Goal: Task Accomplishment & Management: Manage account settings

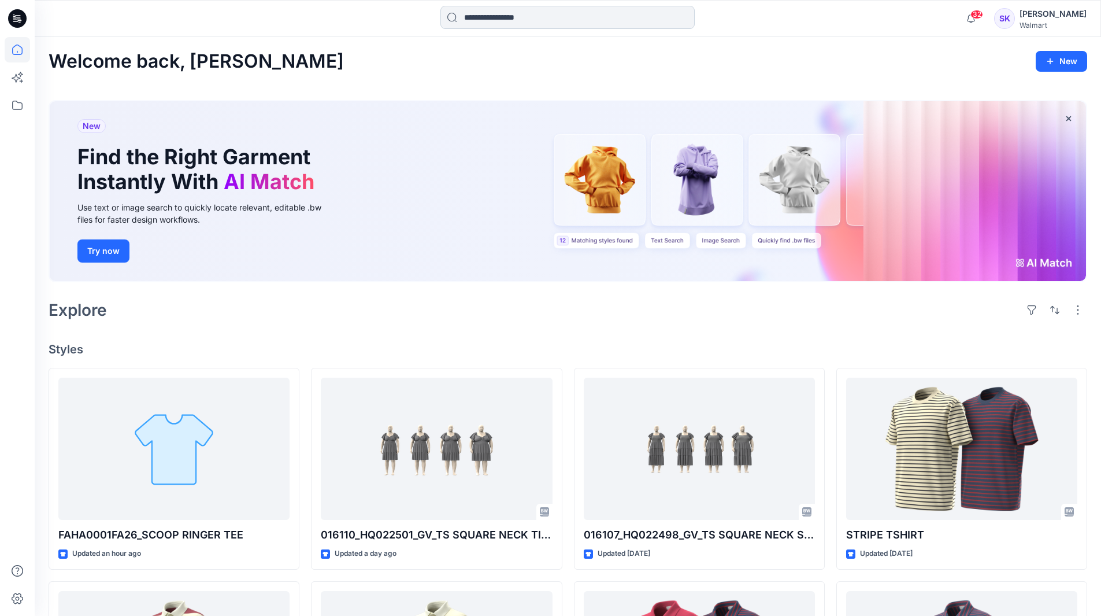
click at [626, 25] on input at bounding box center [568, 17] width 254 height 23
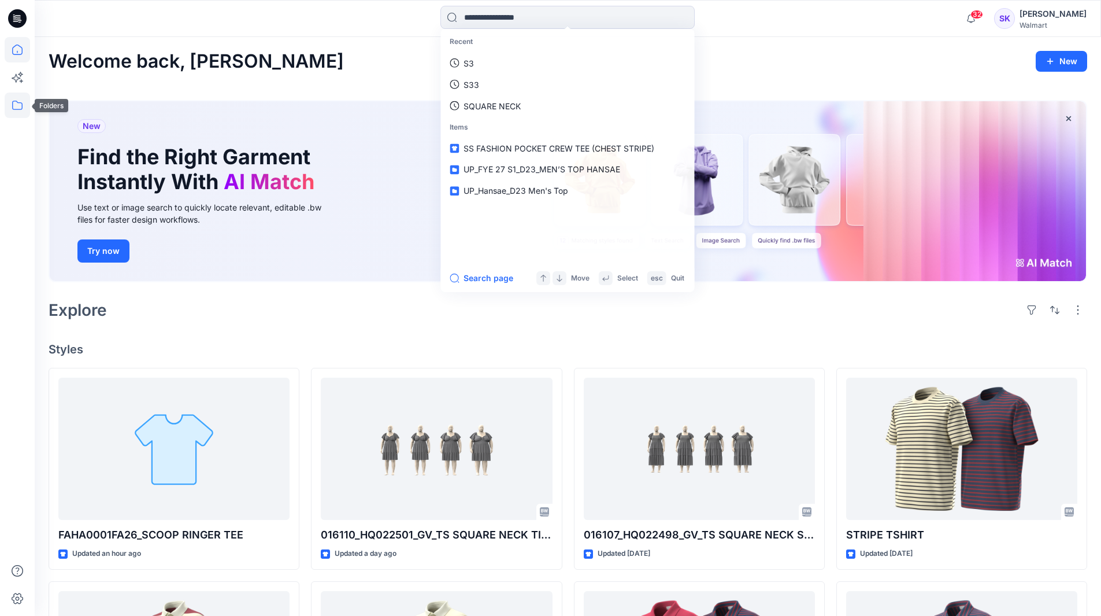
click at [23, 103] on icon at bounding box center [17, 104] width 25 height 25
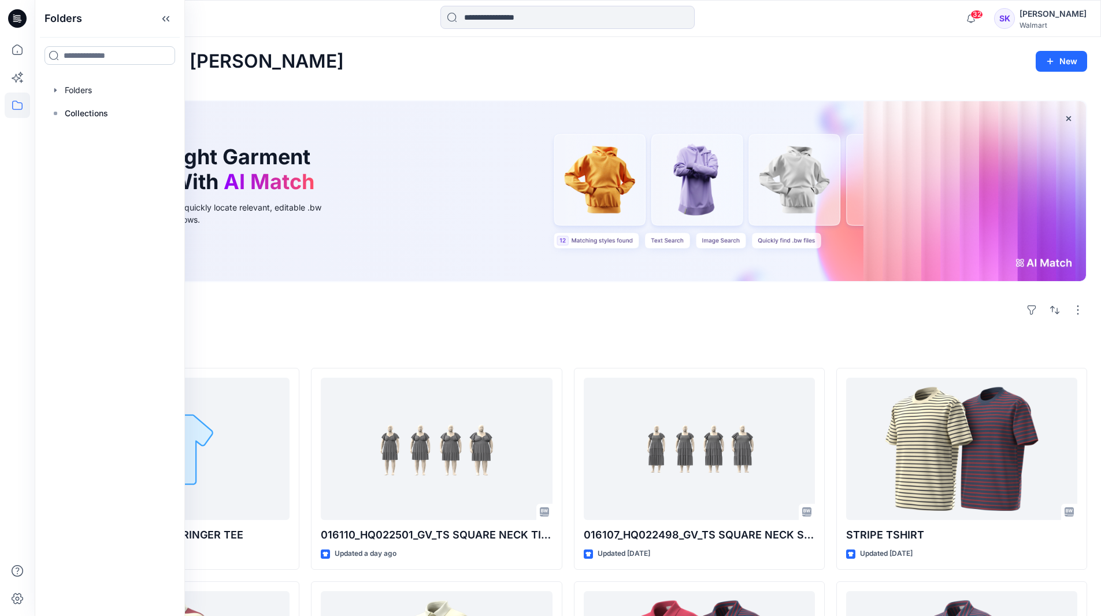
click at [81, 61] on input at bounding box center [110, 55] width 131 height 18
type input "**"
click at [92, 106] on p "Collections" at bounding box center [86, 113] width 43 height 14
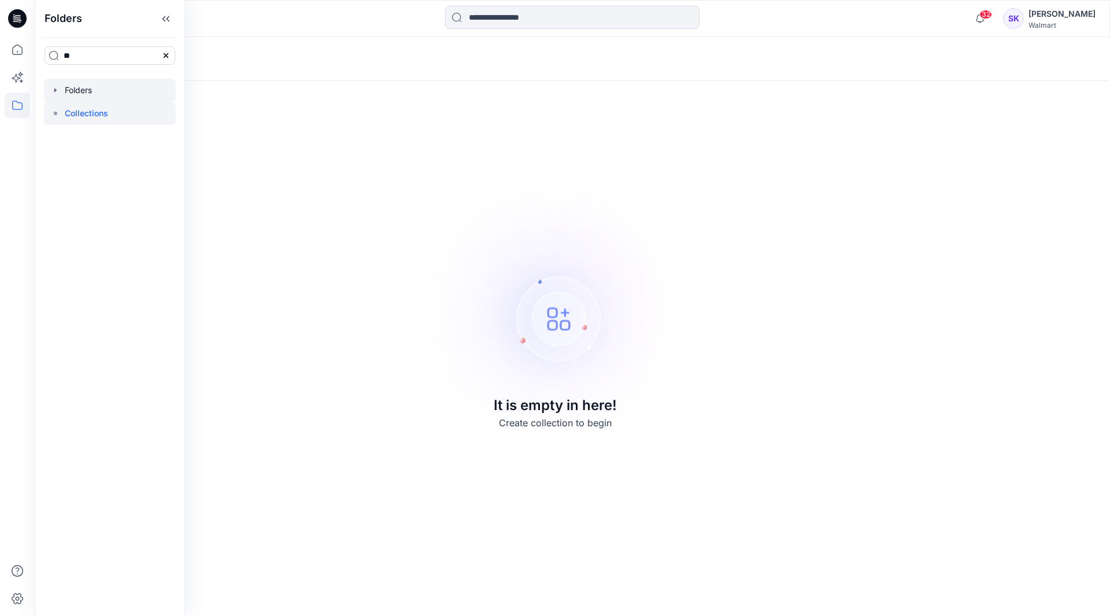
click at [97, 91] on div at bounding box center [110, 90] width 132 height 23
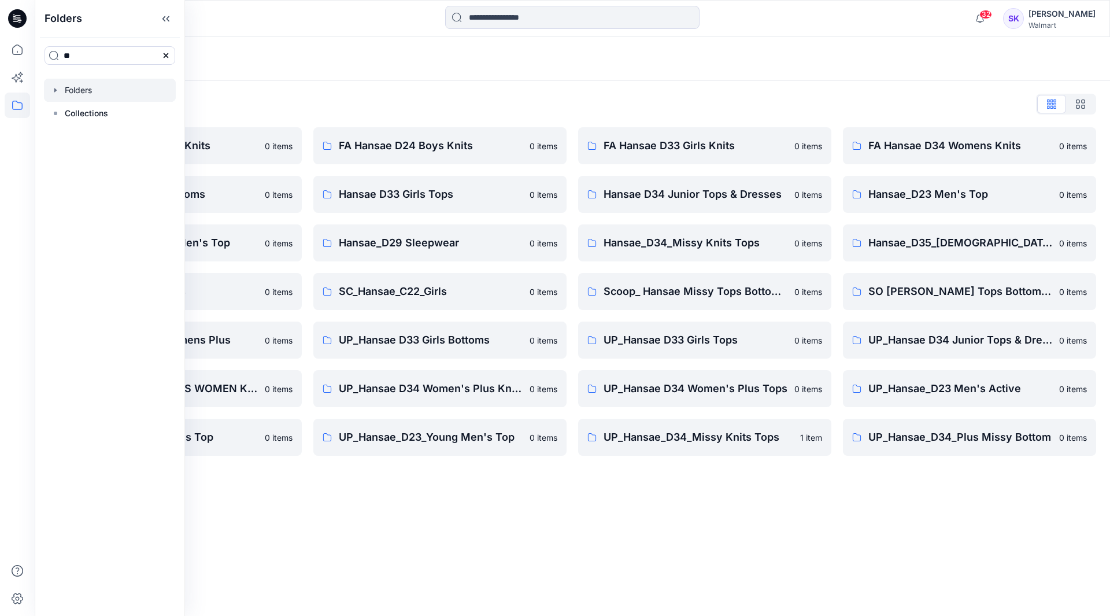
click at [649, 95] on div "Folders List" at bounding box center [573, 104] width 1048 height 18
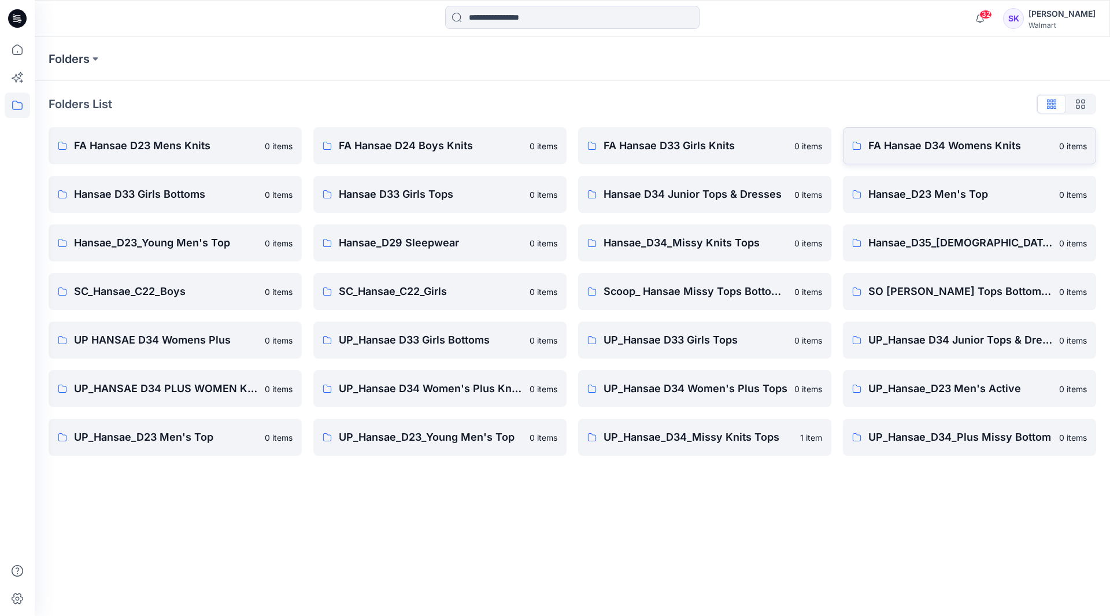
click at [965, 153] on p "FA Hansae D34 Womens Knits" at bounding box center [960, 146] width 184 height 16
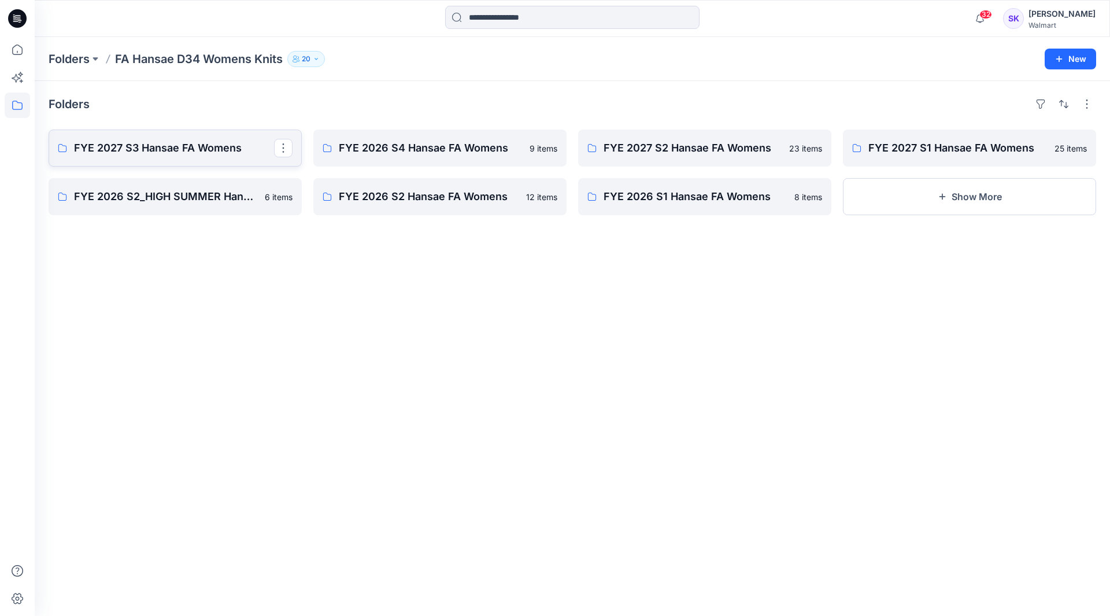
click at [184, 158] on link "FYE 2027 S3 Hansae FA Womens" at bounding box center [175, 147] width 253 height 37
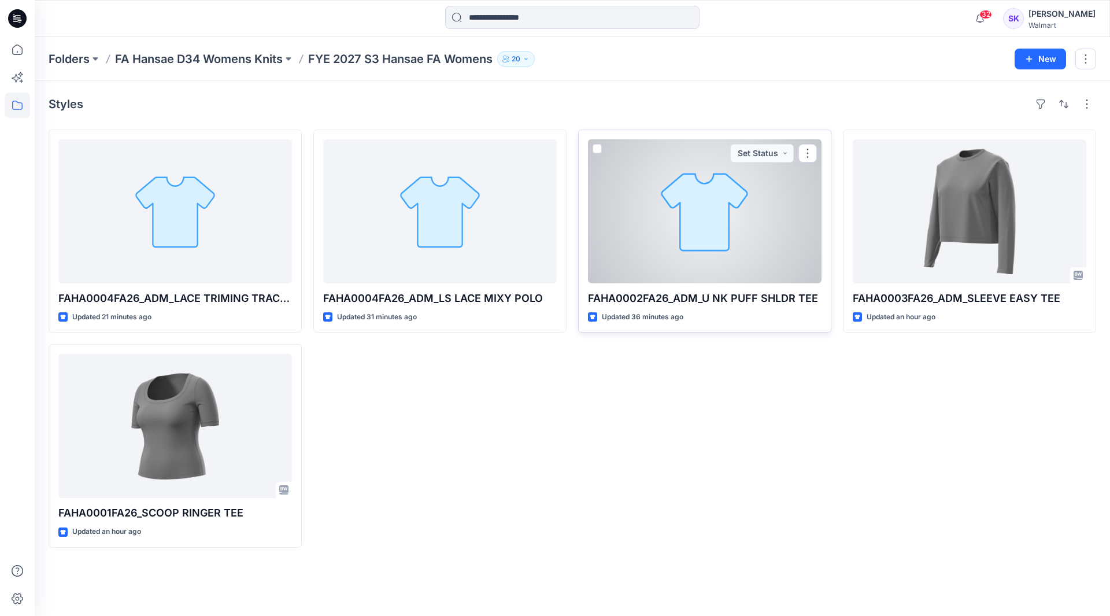
click at [661, 213] on div at bounding box center [705, 211] width 234 height 144
click at [661, 213] on div "Folders FA Hansae D34 Womens Knits FYE 2027 S3 Hansae FA Womens 20 New Styles F…" at bounding box center [572, 326] width 1075 height 579
click at [721, 229] on div at bounding box center [705, 211] width 234 height 144
click at [721, 229] on div "Folders FA Hansae D34 Womens Knits FYE 2027 S3 Hansae FA Womens 20 New Styles F…" at bounding box center [572, 326] width 1075 height 579
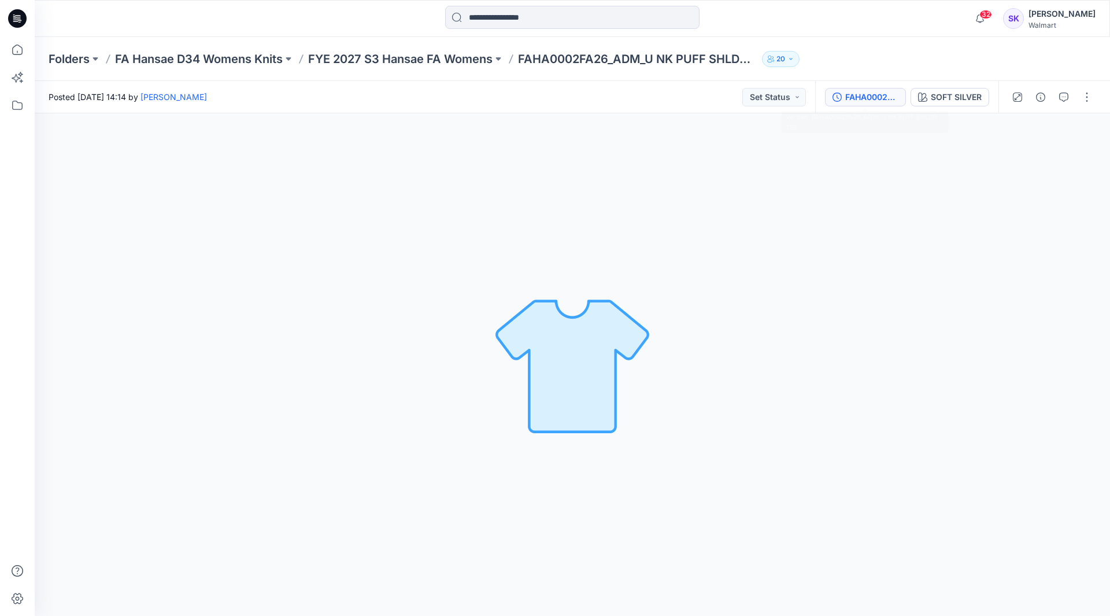
click at [887, 105] on button "FAHA0002FA26_ADM_U NK PUFF SHLDR TEE" at bounding box center [865, 97] width 81 height 18
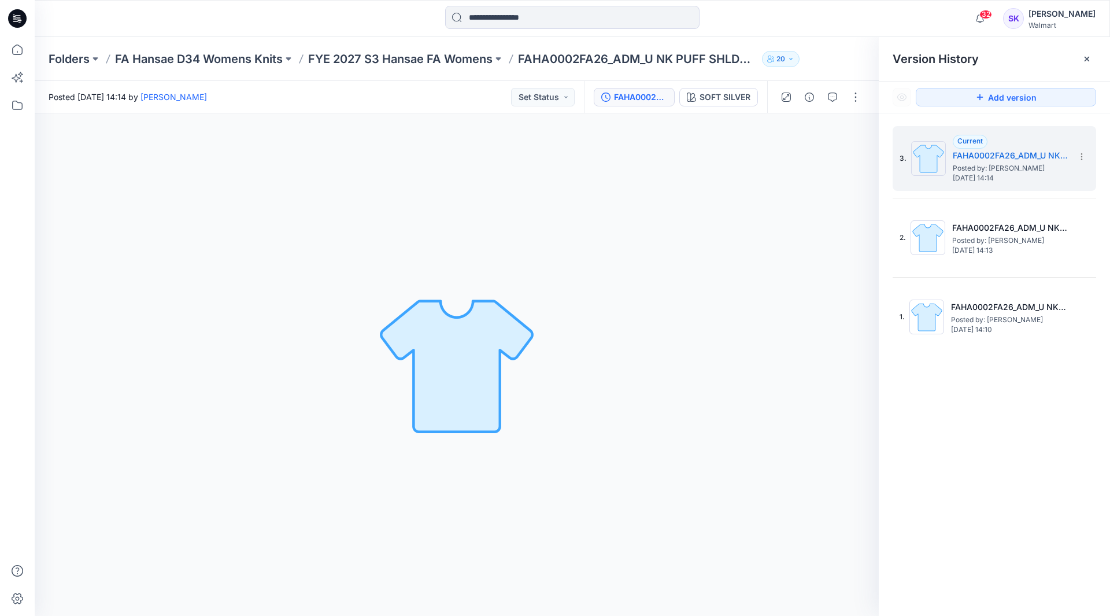
click at [965, 276] on div "3. Current FAHA0002FA26_ADM_U NK PUFF SHLDR TEE Posted by: Stephanie Kang Thurs…" at bounding box center [994, 237] width 203 height 223
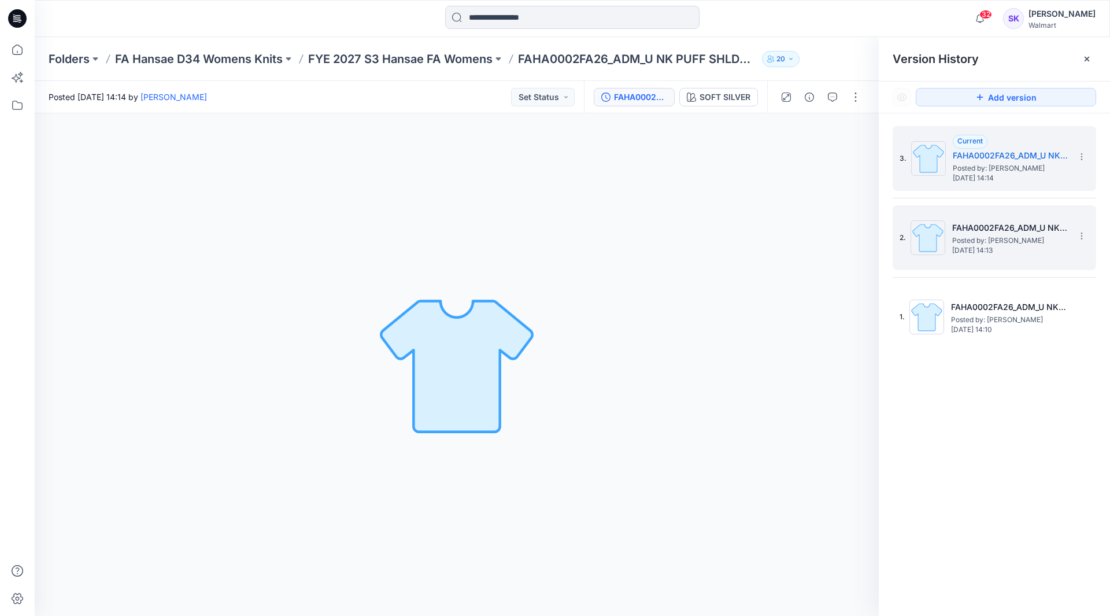
click at [990, 234] on h5 "FAHA0002FA26_ADM_U NK PUFF SHLDR TEE" at bounding box center [1010, 228] width 116 height 14
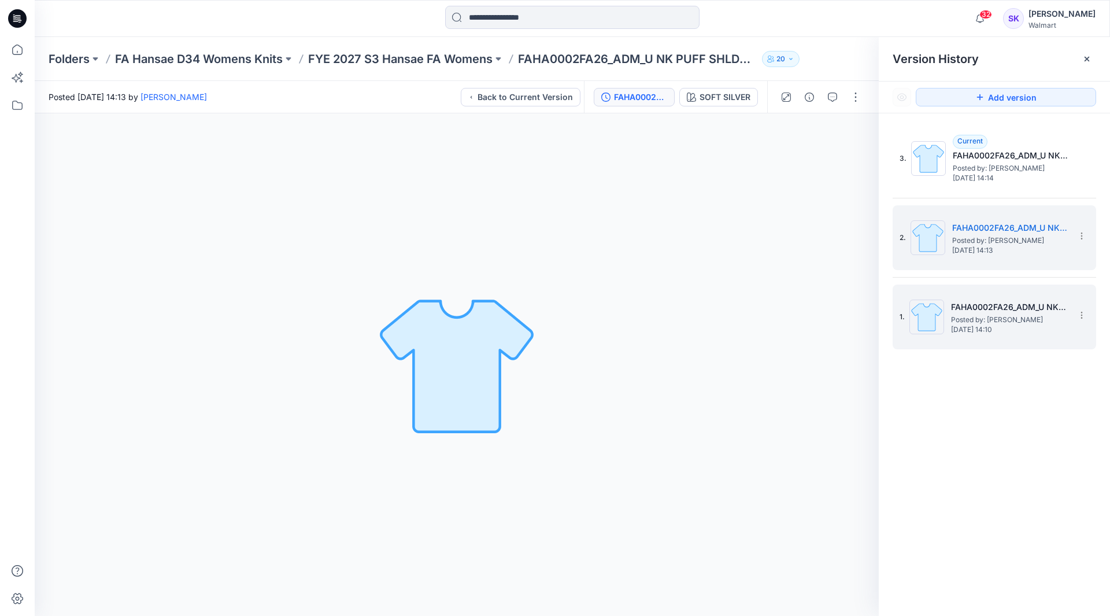
click at [1007, 338] on div "1. FAHA0002FA26_ADM_U NK PUFF SHLDR TEE Posted by: Stephanie Kang Thursday, Oct…" at bounding box center [986, 316] width 173 height 55
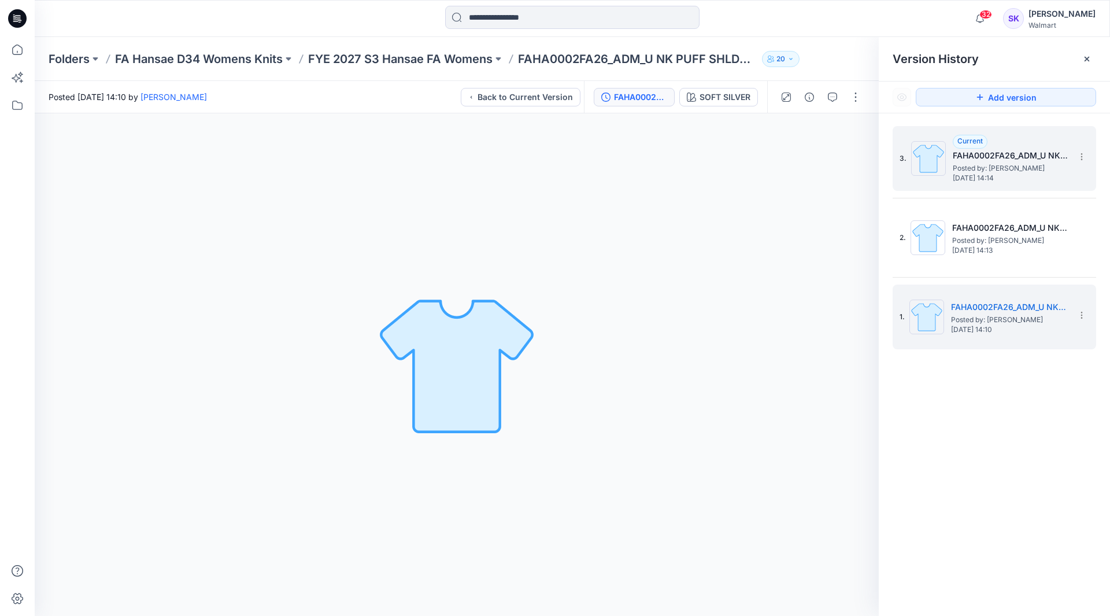
click at [998, 184] on div "3. Current FAHA0002FA26_ADM_U NK PUFF SHLDR TEE Posted by: Stephanie Kang Thurs…" at bounding box center [986, 158] width 173 height 55
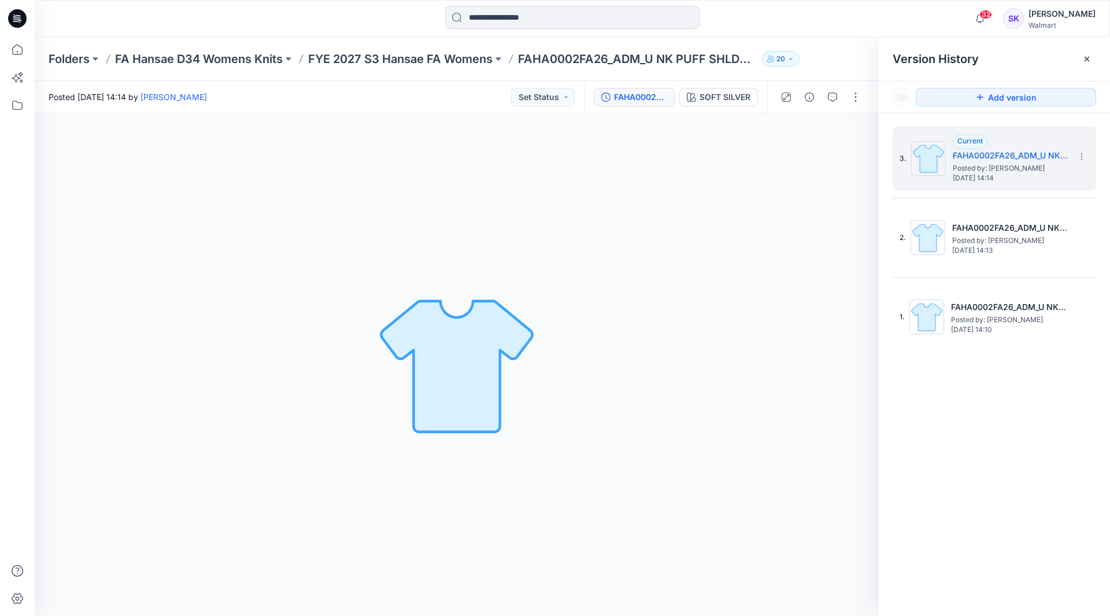
click at [724, 205] on div "SOFT SILVER Loading... Material Properties Loading..." at bounding box center [457, 364] width 844 height 502
click at [1091, 57] on div at bounding box center [1087, 59] width 18 height 18
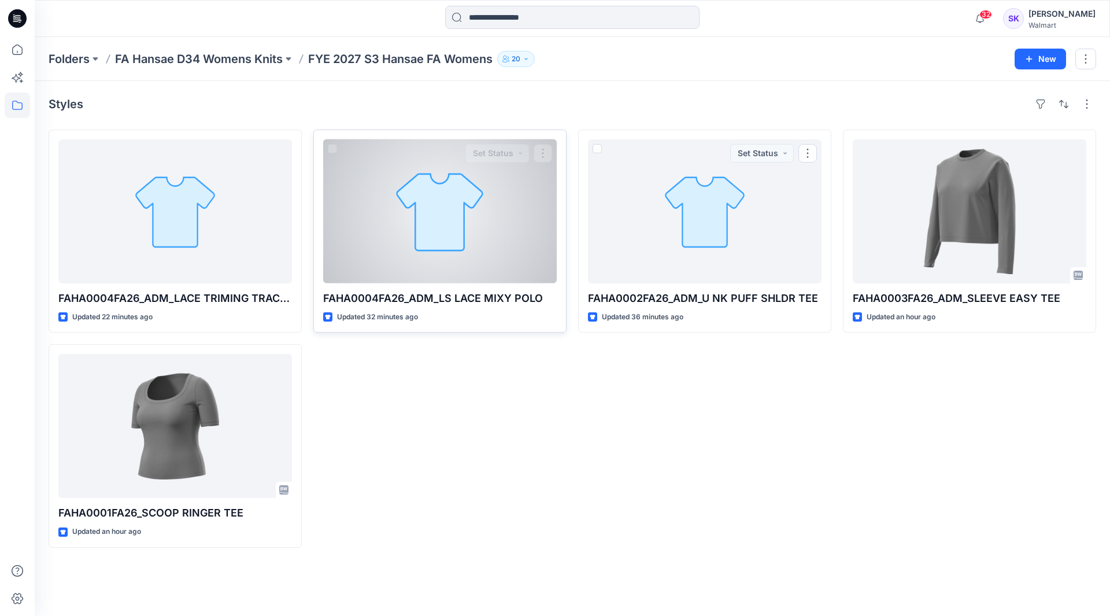
click at [473, 225] on div at bounding box center [440, 211] width 234 height 144
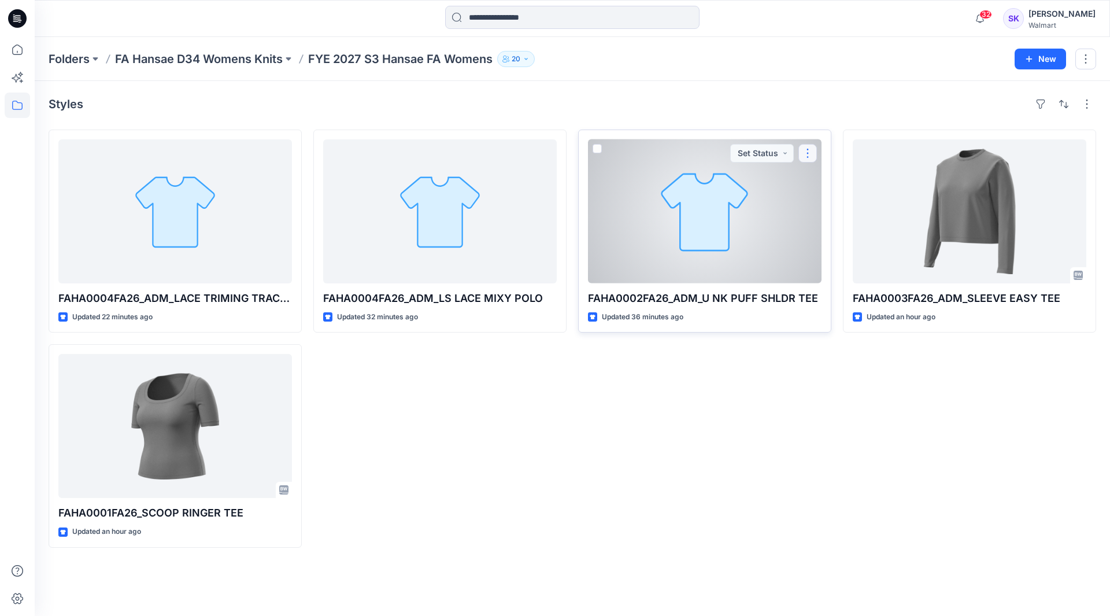
click at [803, 152] on button "button" at bounding box center [807, 153] width 18 height 18
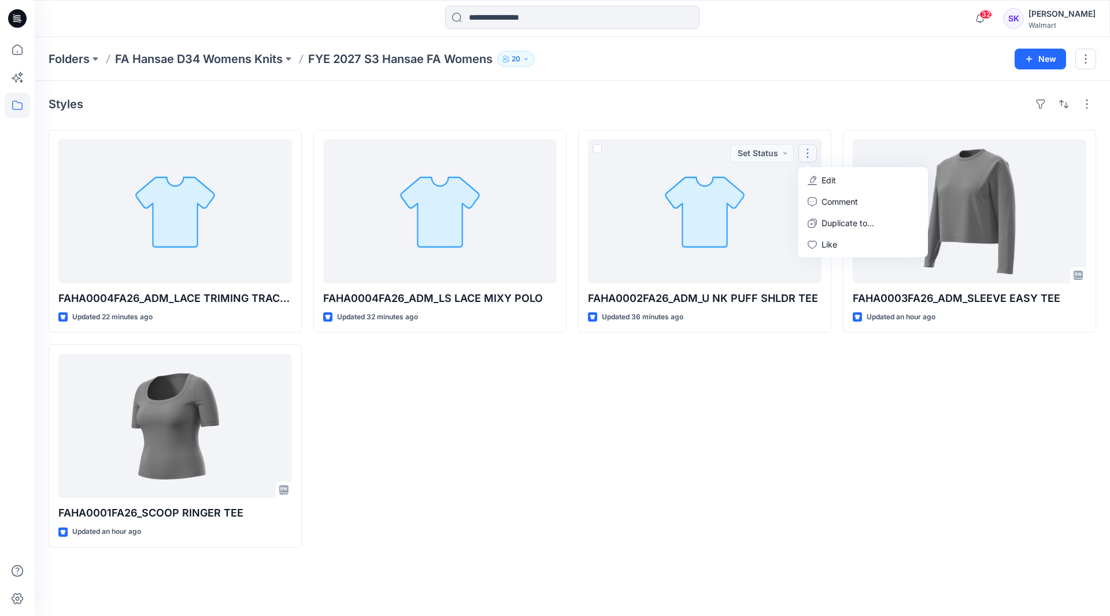
click at [475, 575] on div "Styles FAHA0004FA26_ADM_LACE TRIMING TRACKPANT Updated 22 minutes ago FAHA0001F…" at bounding box center [572, 348] width 1075 height 535
click at [79, 59] on p "Folders" at bounding box center [69, 59] width 41 height 16
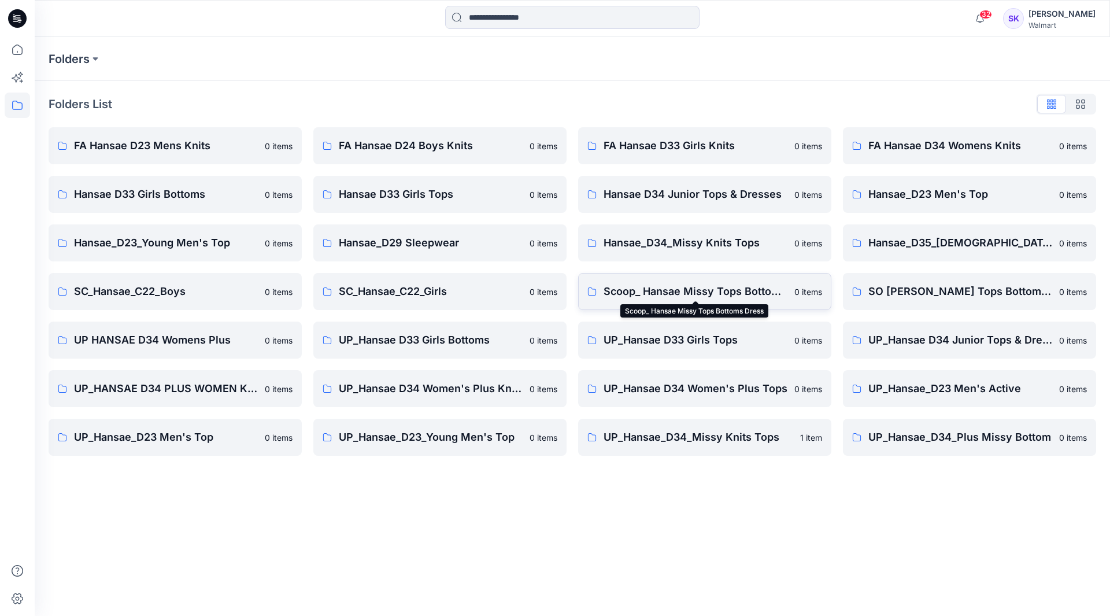
click at [653, 291] on p "Scoop_ Hansae Missy Tops Bottoms Dress" at bounding box center [696, 291] width 184 height 16
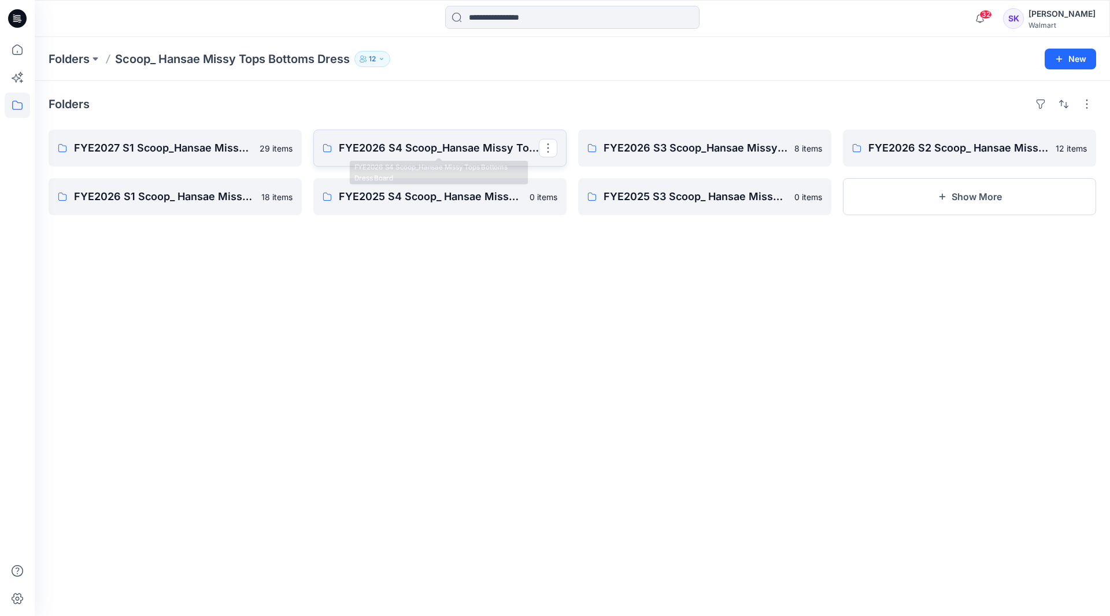
click at [419, 149] on p "FYE2026 S4 Scoop_Hansae Missy Tops Bottoms Dress Board" at bounding box center [439, 148] width 200 height 16
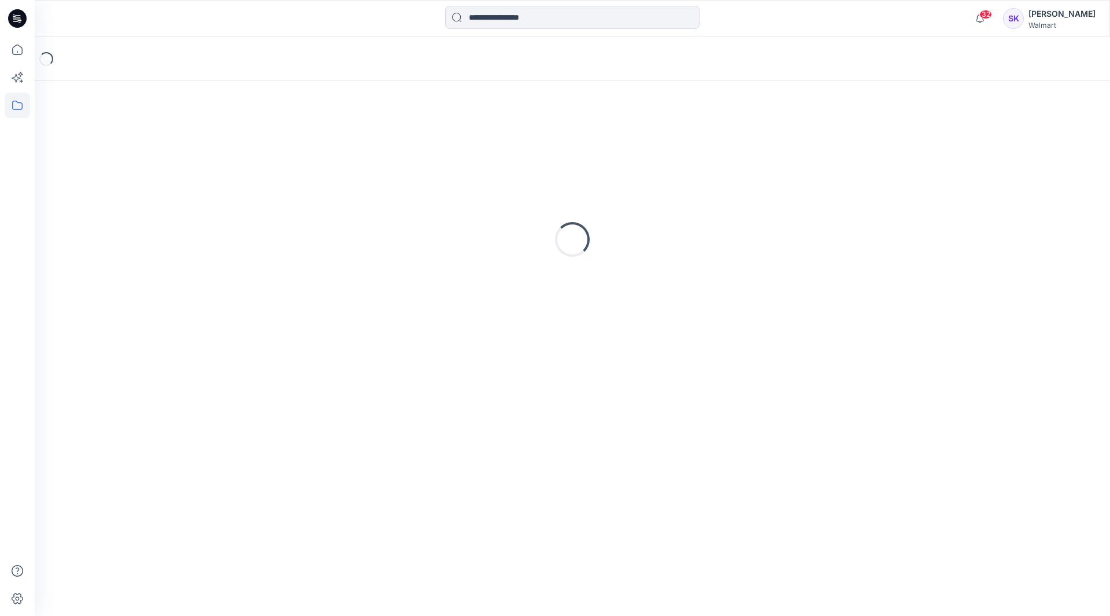
click at [419, 149] on div "Loading..." at bounding box center [573, 239] width 1048 height 289
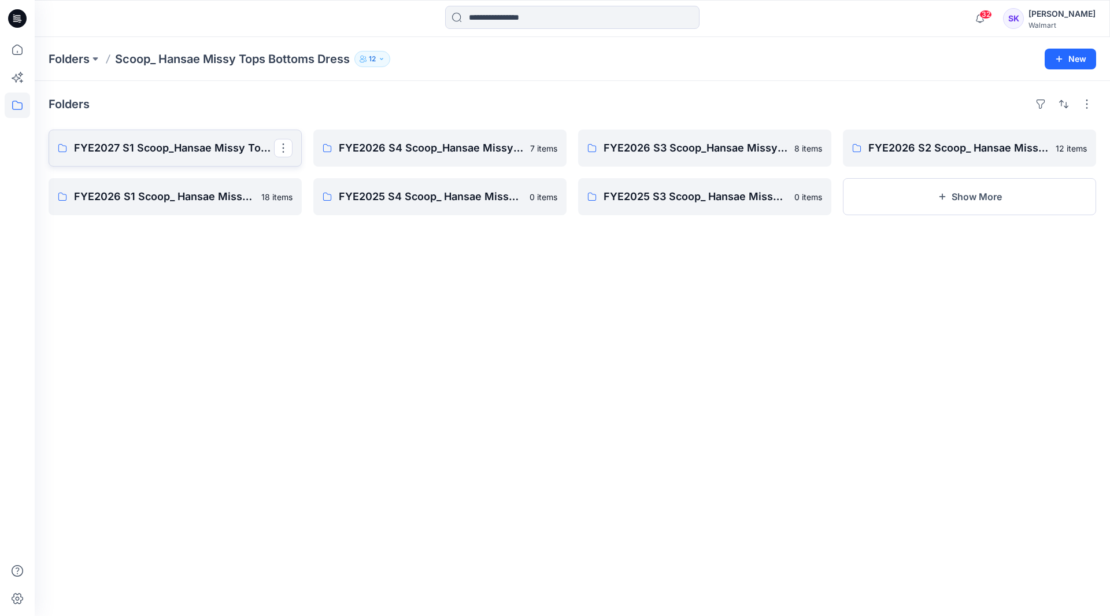
click at [147, 145] on p "FYE2027 S1 Scoop_Hansae Missy Tops Bottoms Dress Board" at bounding box center [174, 148] width 200 height 16
click at [291, 150] on button "button" at bounding box center [283, 148] width 18 height 18
click at [238, 348] on div "Folders FYE2027 S1 Scoop_Hansae Missy Tops Bottoms Dress Board Edit Delete Fold…" at bounding box center [572, 348] width 1075 height 535
click at [197, 159] on link "FYE2027 S1 Scoop_Hansae Missy Tops Bottoms Dress Board" at bounding box center [175, 147] width 253 height 37
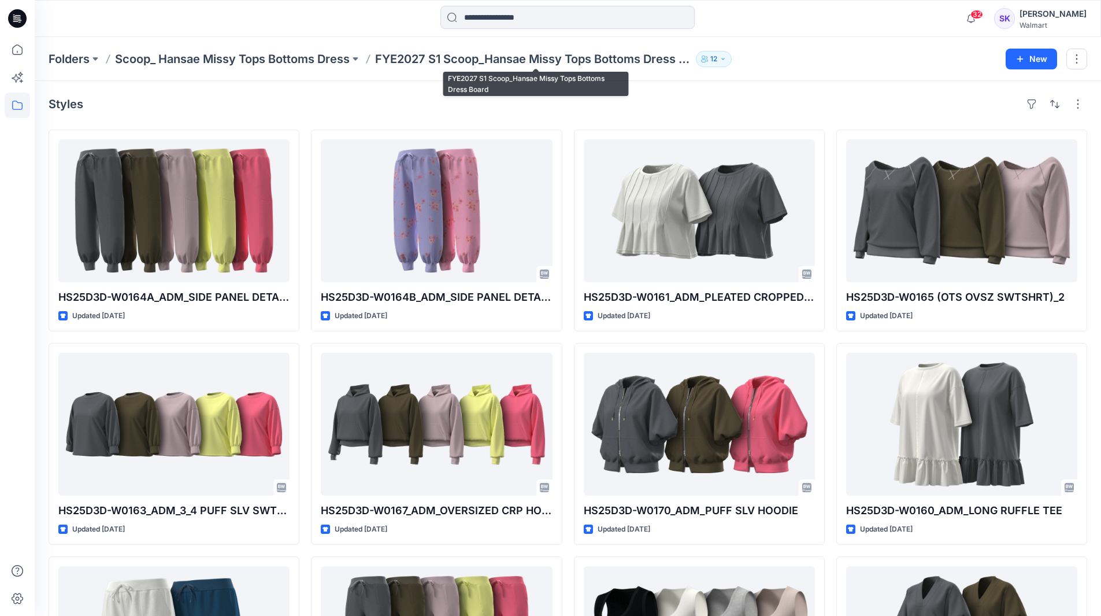
click at [679, 62] on p "FYE2027 S1 Scoop_Hansae Missy Tops Bottoms Dress Board" at bounding box center [533, 59] width 316 height 16
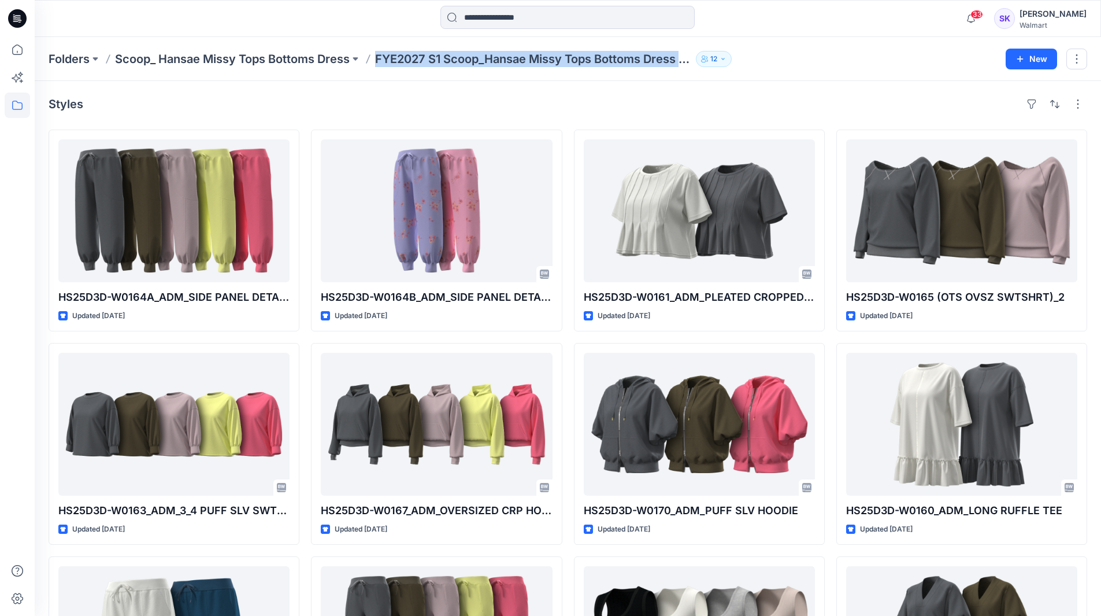
drag, startPoint x: 379, startPoint y: 59, endPoint x: 702, endPoint y: 66, distance: 322.7
click at [702, 66] on div "Folders Scoop_ Hansae Missy Tops Bottoms Dress FYE2027 S1 Scoop_Hansae Missy To…" at bounding box center [523, 59] width 949 height 16
copy div "FYE2027 S1 Scoop_Hansae Missy Tops Bottoms Dress Board 12 New"
click at [651, 83] on div "Styles HS25D3D-W0164A_ADM_SIDE PANEL DETAIL JOGGER Updated 5 months ago HS25D3D…" at bounding box center [568, 447] width 1067 height 733
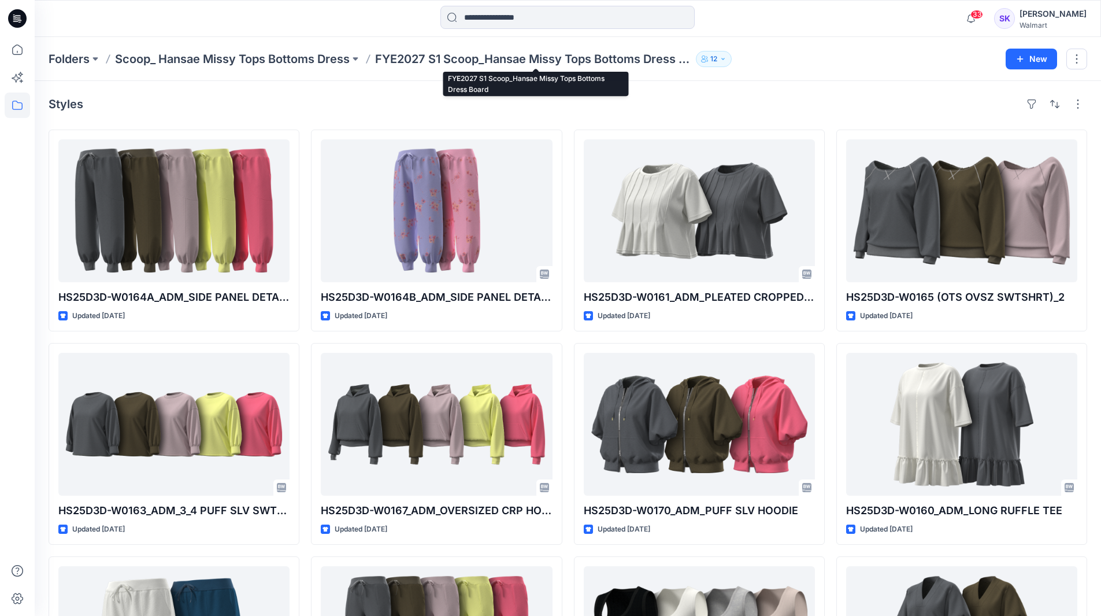
click at [630, 55] on p "FYE2027 S1 Scoop_Hansae Missy Tops Bottoms Dress Board" at bounding box center [533, 59] width 316 height 16
click at [646, 60] on p "FYE2027 S1 Scoop_Hansae Missy Tops Bottoms Dress Board" at bounding box center [533, 59] width 316 height 16
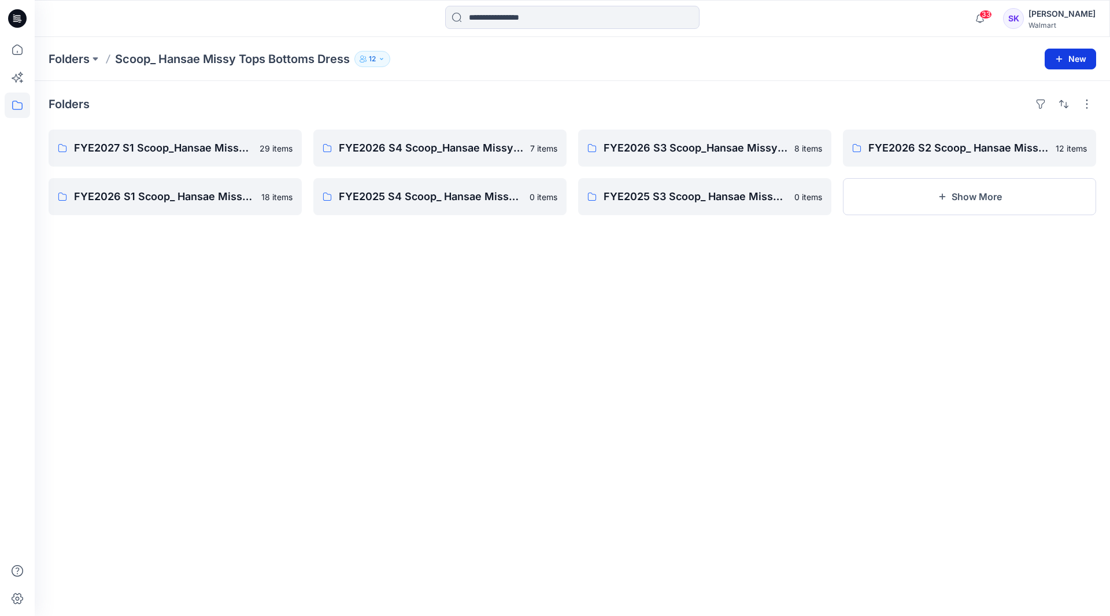
click at [1055, 57] on icon "button" at bounding box center [1058, 58] width 9 height 9
click at [1045, 109] on p "New Folder" at bounding box center [1036, 110] width 43 height 12
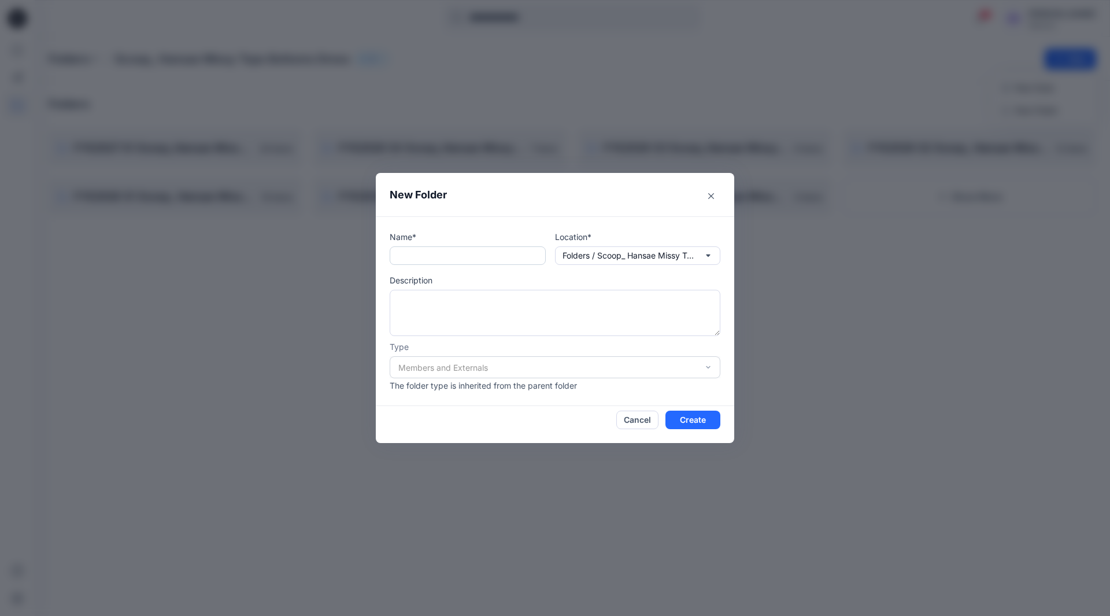
click at [467, 261] on input "text" at bounding box center [468, 255] width 156 height 18
paste input "**********"
click at [493, 256] on input "**********" at bounding box center [468, 255] width 156 height 18
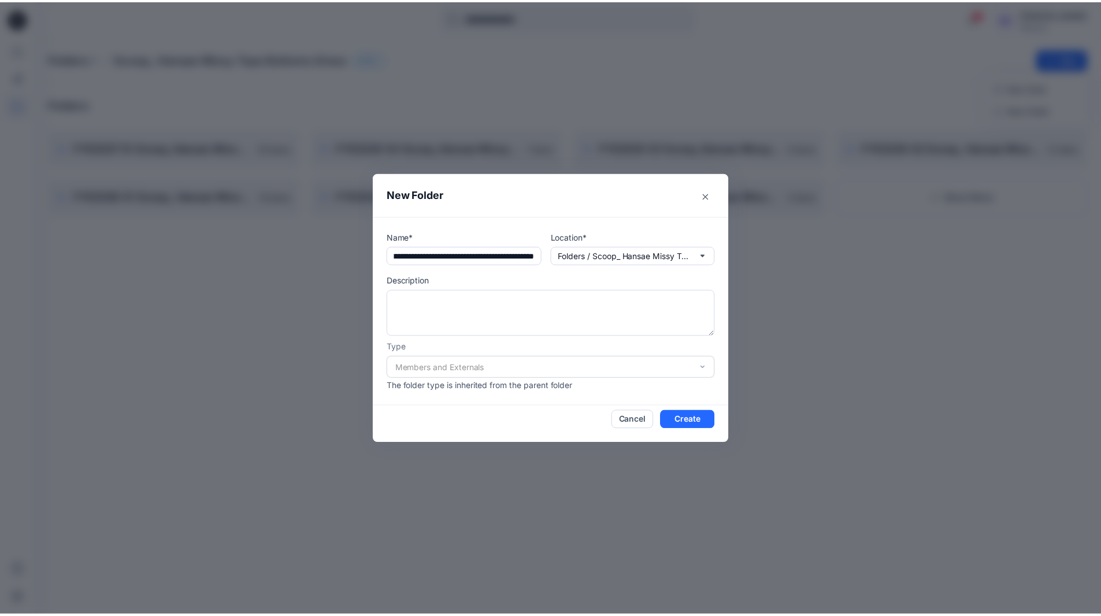
scroll to position [0, 0]
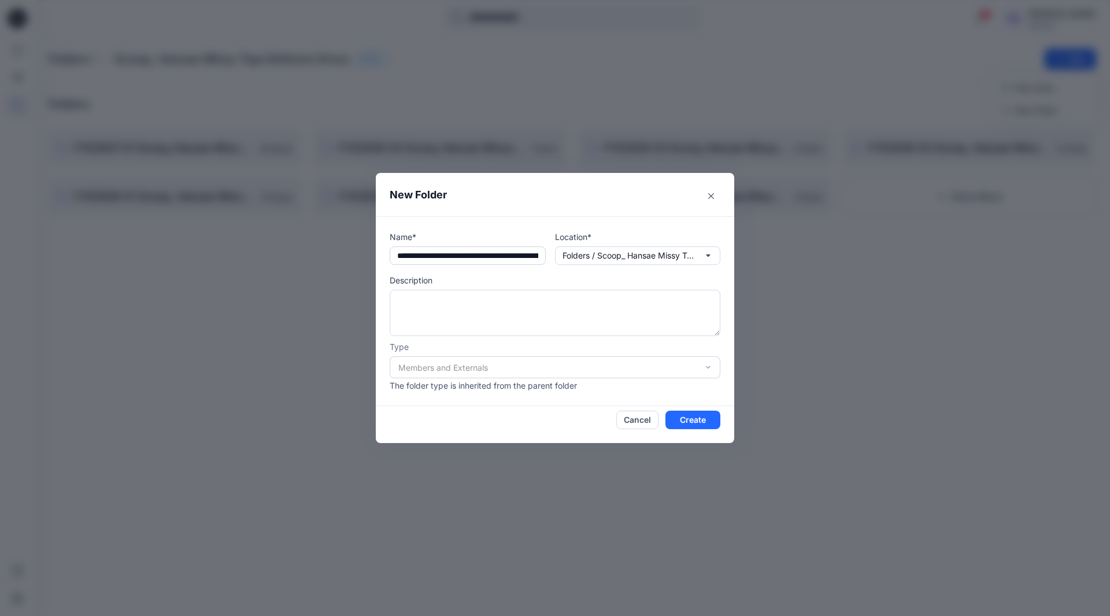
click at [442, 254] on input "**********" at bounding box center [468, 255] width 156 height 18
type input "**********"
click at [695, 419] on button "Create" at bounding box center [692, 419] width 55 height 18
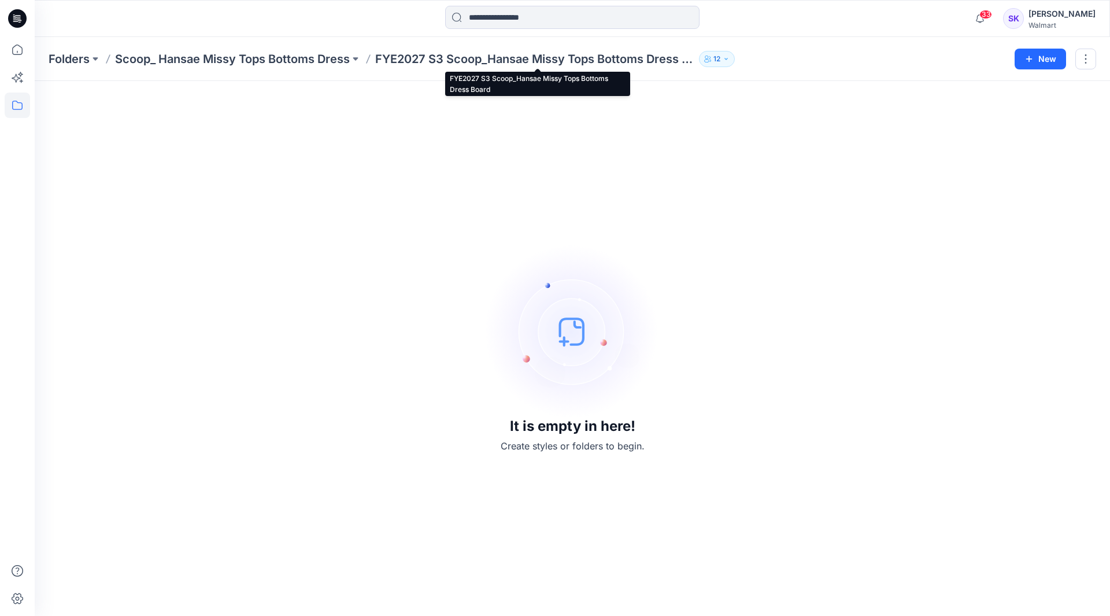
click at [538, 65] on p "FYE2027 S3 Scoop_Hansae Missy Tops Bottoms Dress Board" at bounding box center [534, 59] width 319 height 16
click at [259, 60] on p "Scoop_ Hansae Missy Tops Bottoms Dress" at bounding box center [232, 59] width 235 height 16
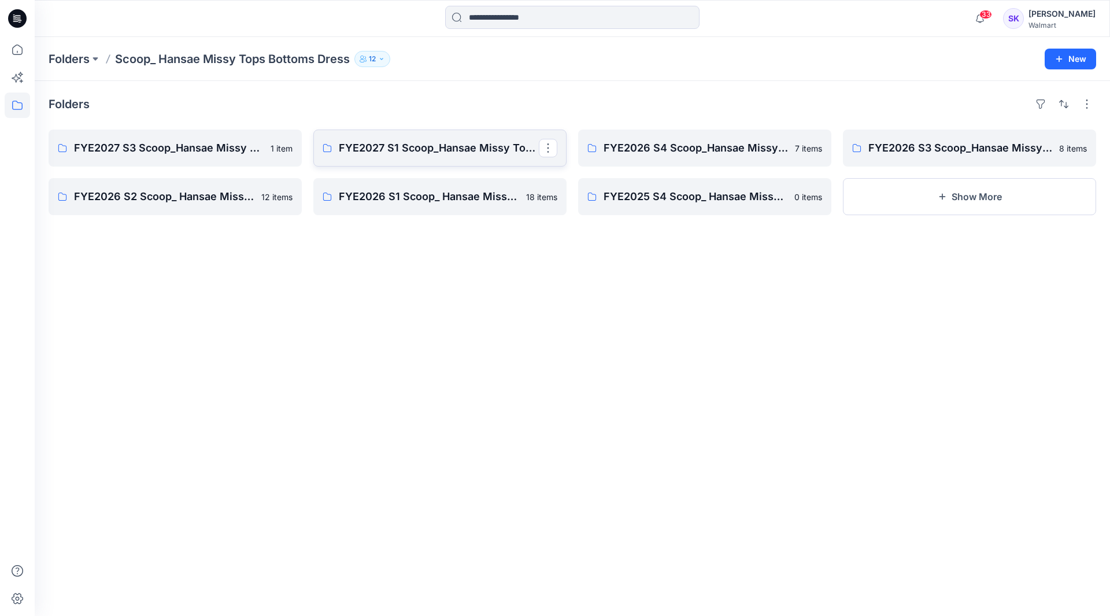
click at [427, 156] on link "FYE2027 S1 Scoop_Hansae Missy Tops Bottoms Dress Board" at bounding box center [439, 147] width 253 height 37
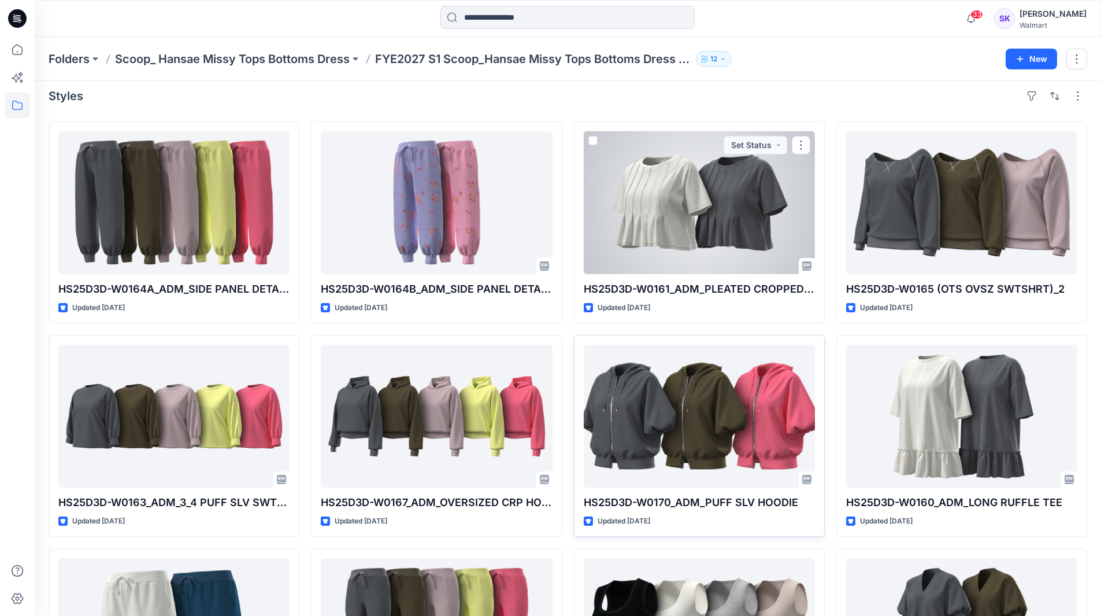
scroll to position [198, 0]
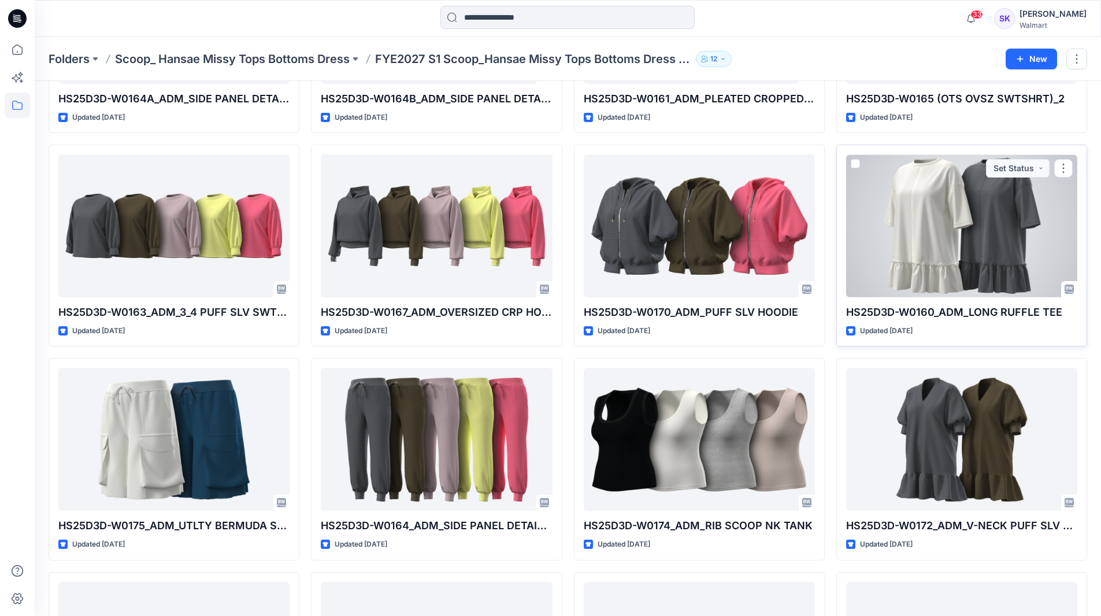
click at [951, 245] on div at bounding box center [961, 225] width 231 height 143
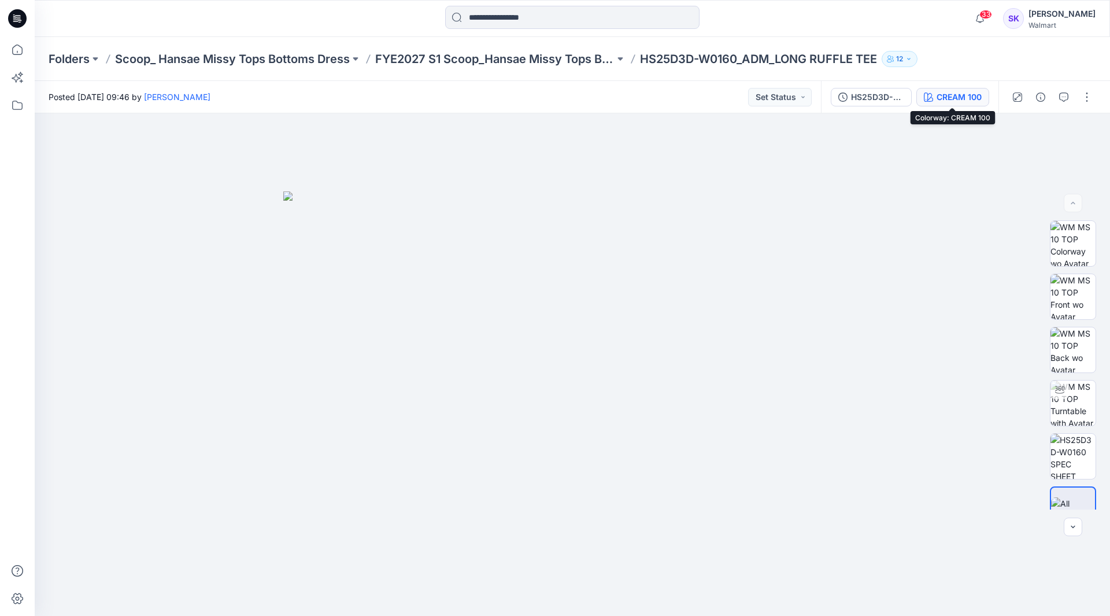
click at [933, 95] on icon "button" at bounding box center [928, 96] width 9 height 9
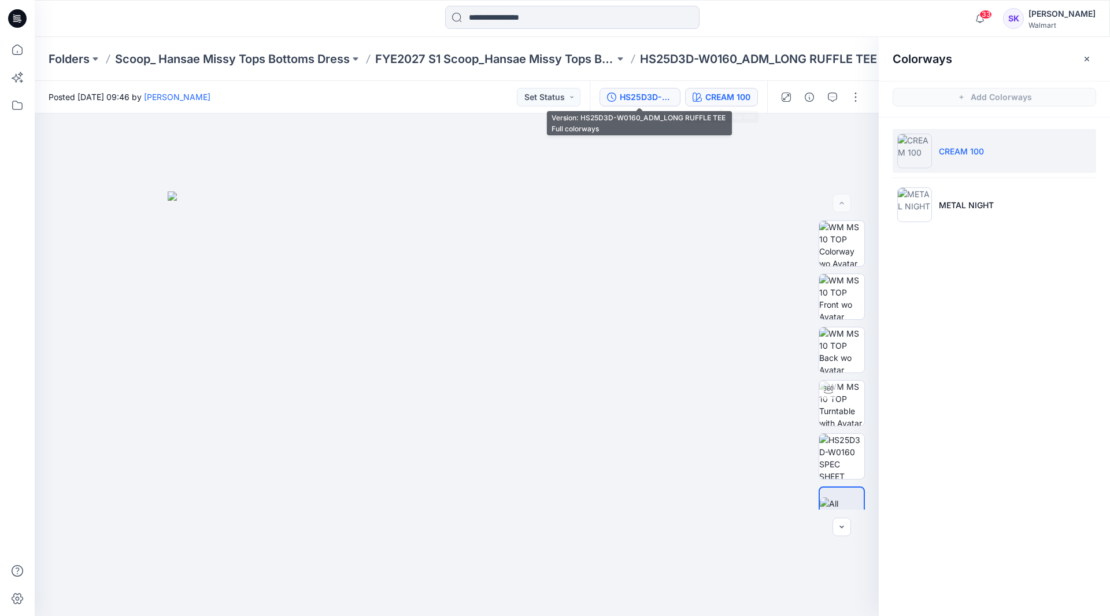
click at [644, 101] on div "HS25D3D-W0160_ADM_LONG RUFFLE TEE Full colorways" at bounding box center [646, 97] width 53 height 13
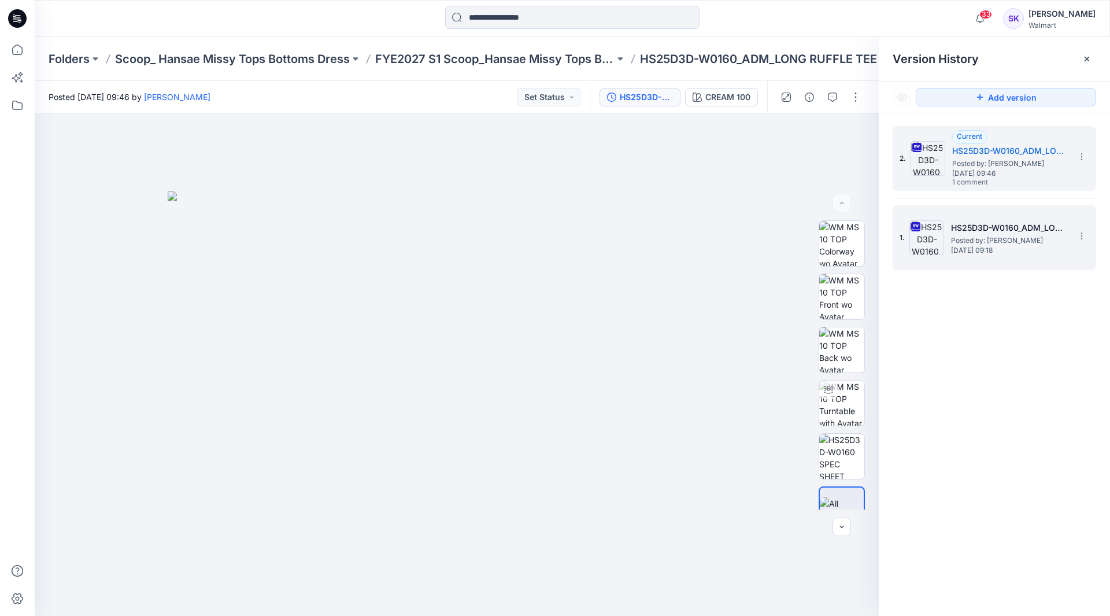
click at [926, 241] on img at bounding box center [926, 237] width 35 height 35
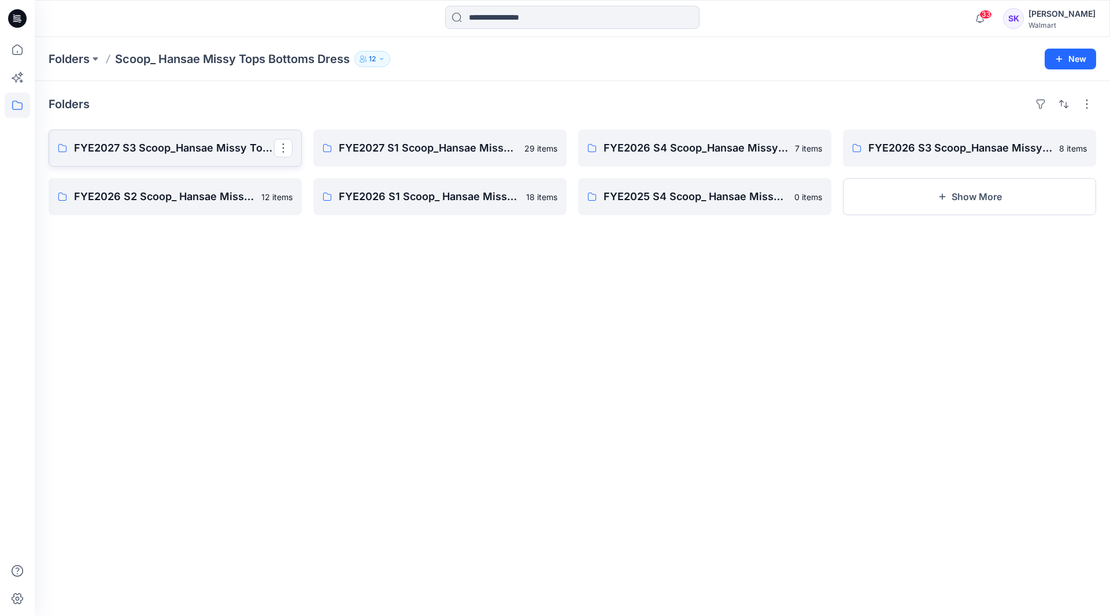
click at [173, 149] on p "FYE2027 S3 Scoop_Hansae Missy Tops Bottoms Dress Board" at bounding box center [174, 148] width 200 height 16
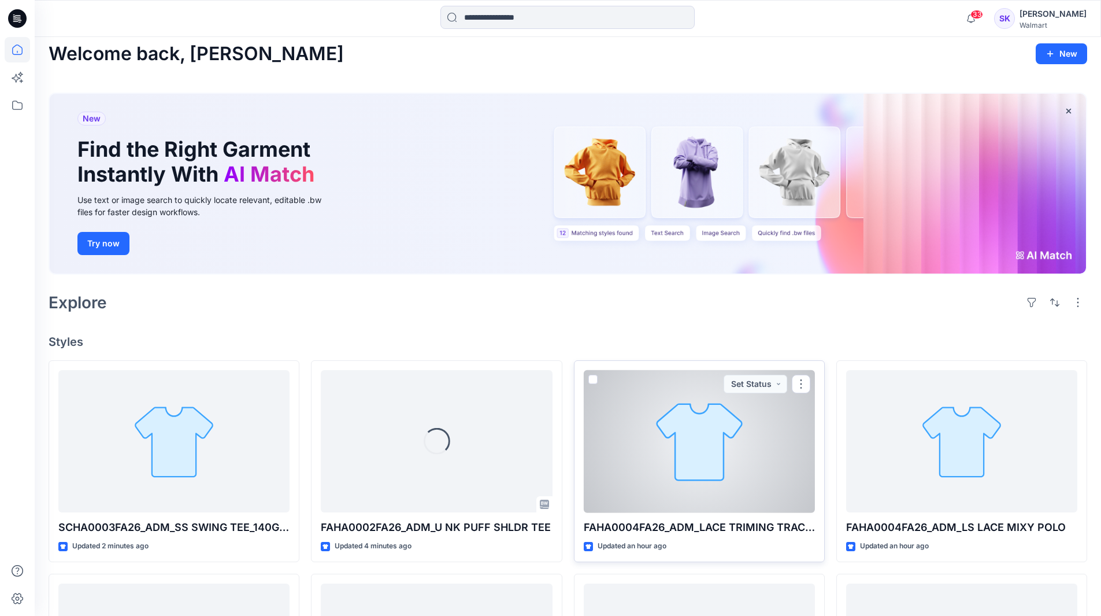
scroll to position [116, 0]
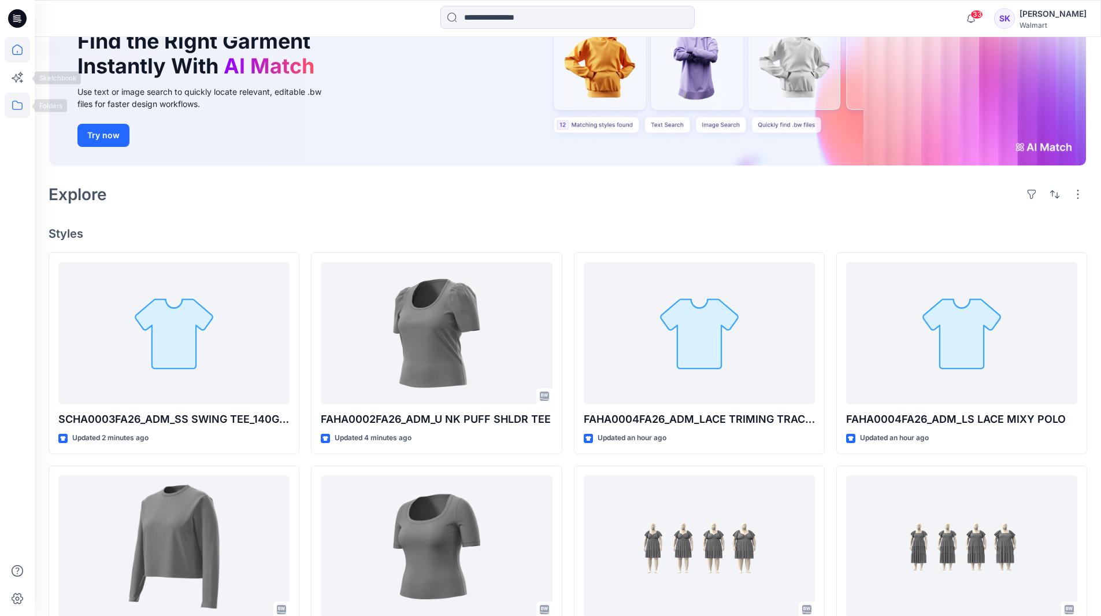
click at [11, 109] on icon at bounding box center [17, 104] width 25 height 25
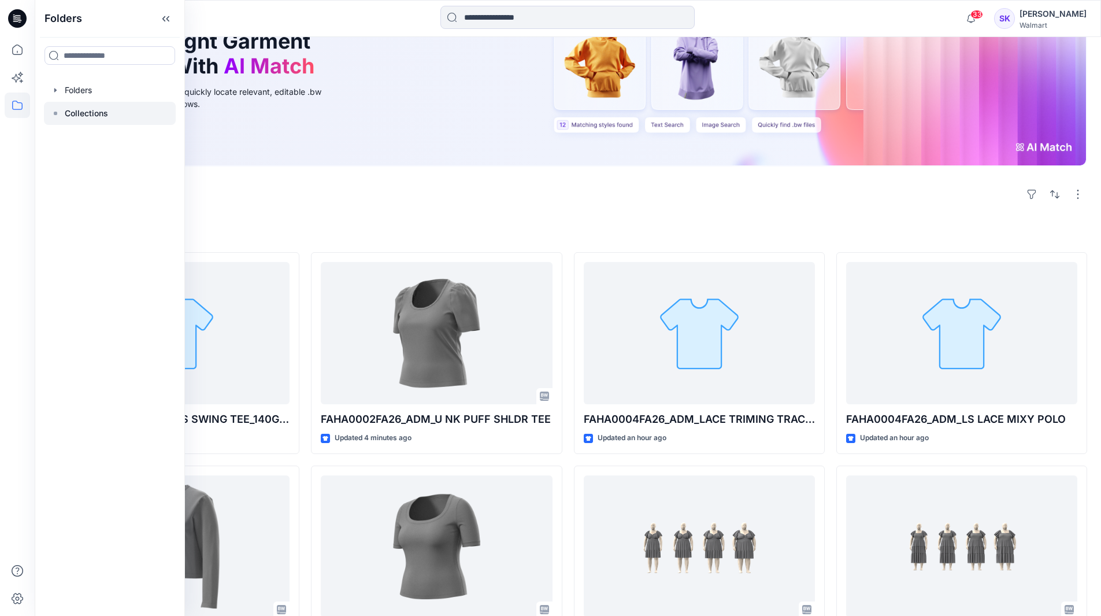
click at [76, 119] on p "Collections" at bounding box center [86, 113] width 43 height 14
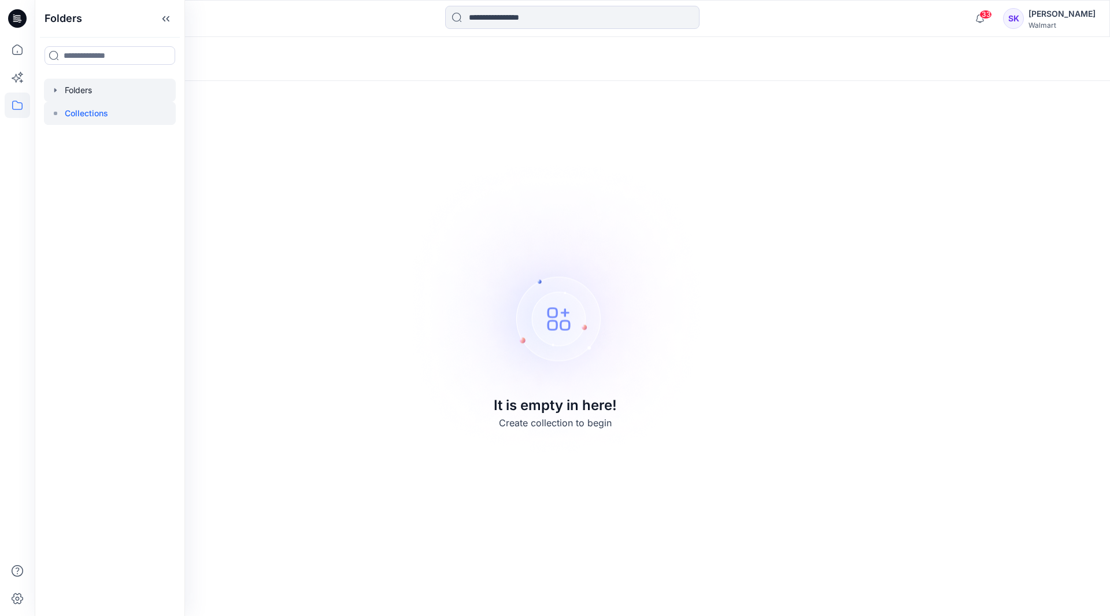
click at [77, 92] on div at bounding box center [110, 90] width 132 height 23
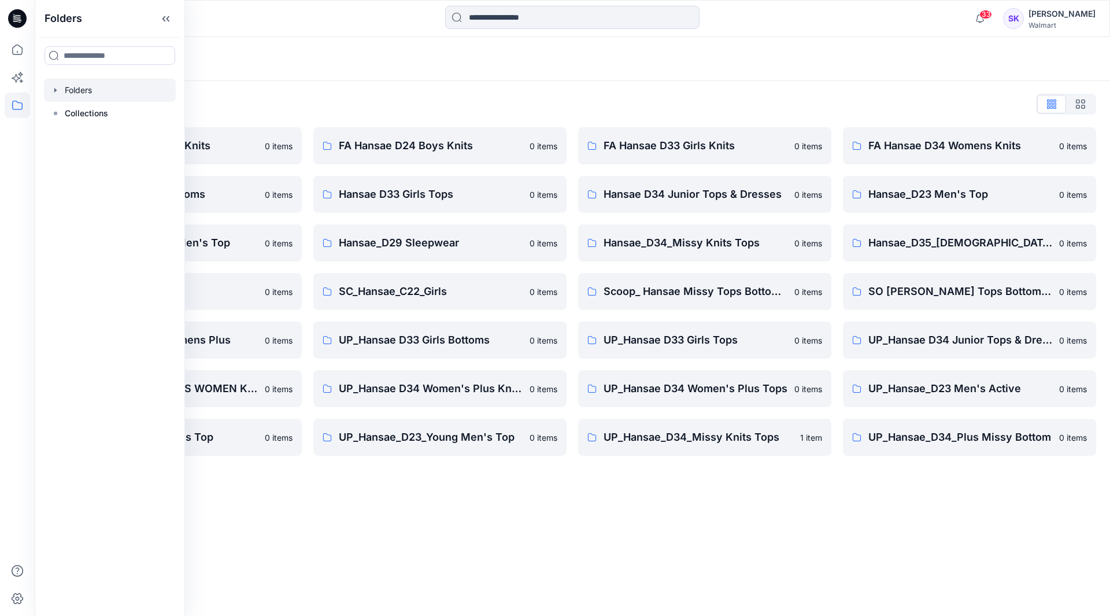
click at [555, 73] on div "Folders" at bounding box center [572, 59] width 1075 height 44
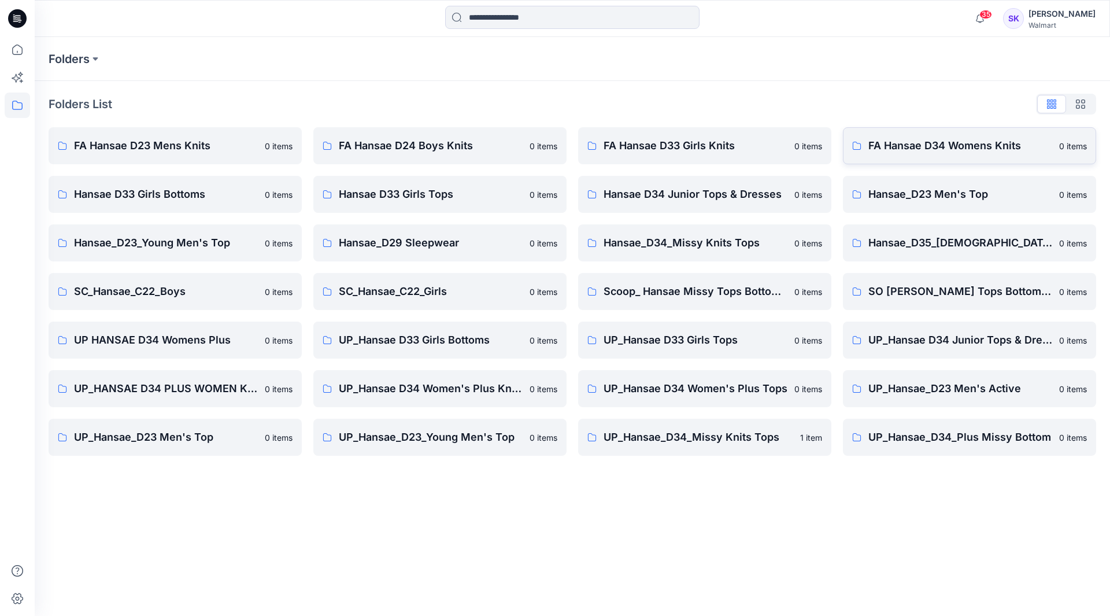
click at [934, 142] on p "FA Hansae D34 Womens Knits" at bounding box center [960, 146] width 184 height 16
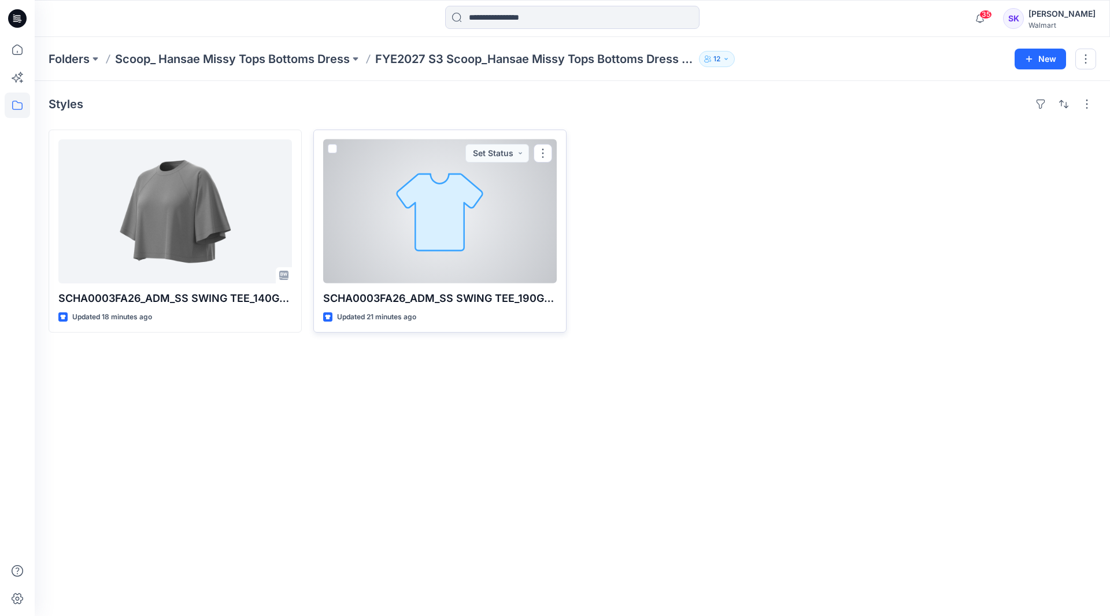
drag, startPoint x: 542, startPoint y: 146, endPoint x: 532, endPoint y: 160, distance: 17.8
click at [542, 146] on button "button" at bounding box center [543, 153] width 18 height 18
click at [576, 182] on button "Edit" at bounding box center [598, 179] width 125 height 21
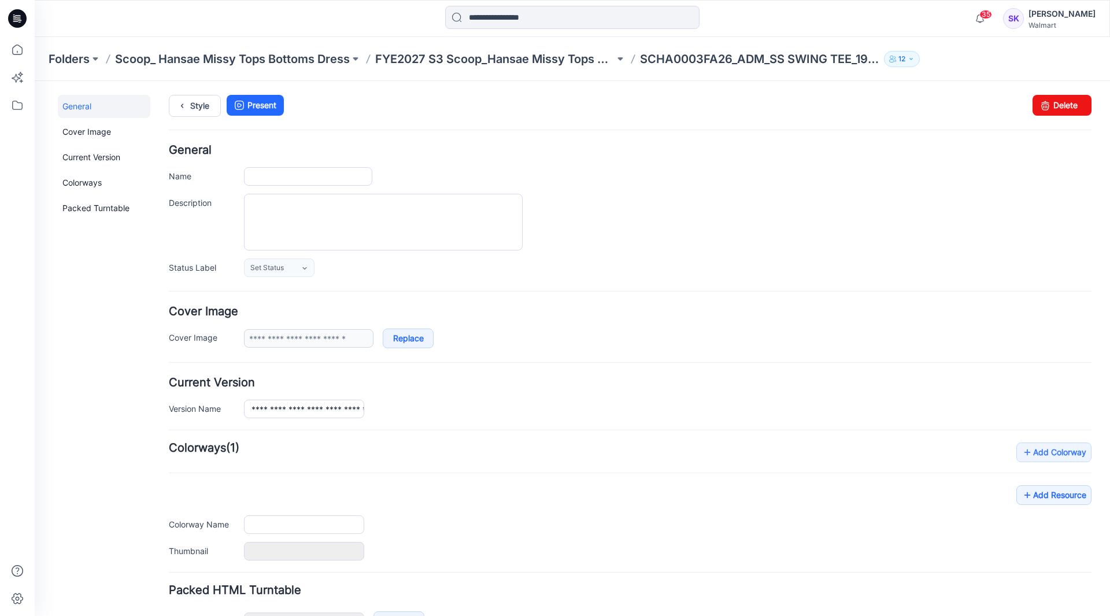
type input "**********"
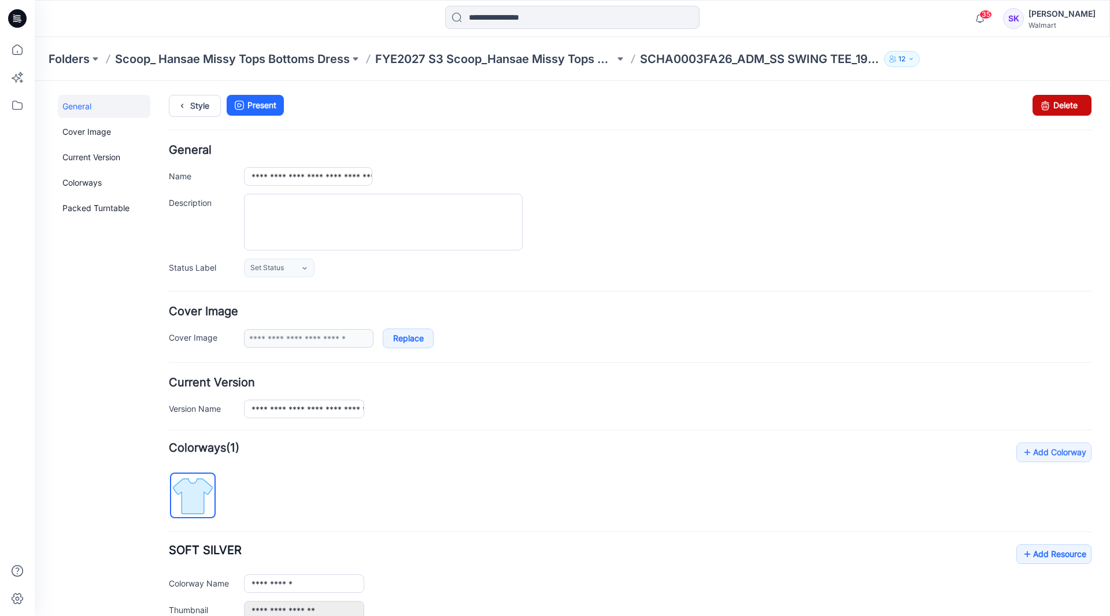
click at [1057, 111] on link "Delete" at bounding box center [1062, 105] width 59 height 21
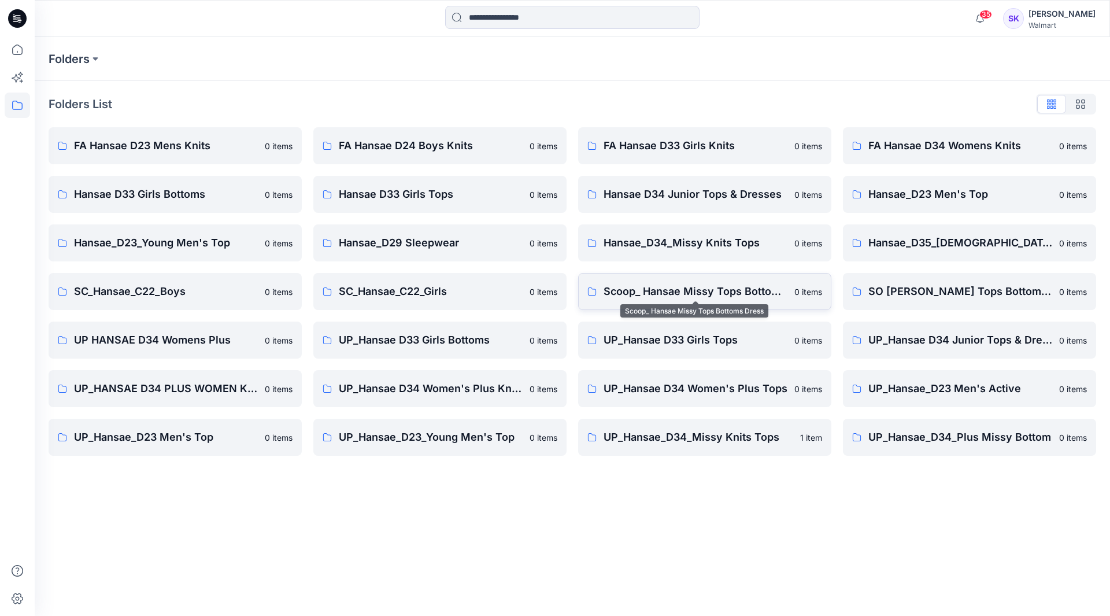
click at [709, 290] on p "Scoop_ Hansae Missy Tops Bottoms Dress" at bounding box center [696, 291] width 184 height 16
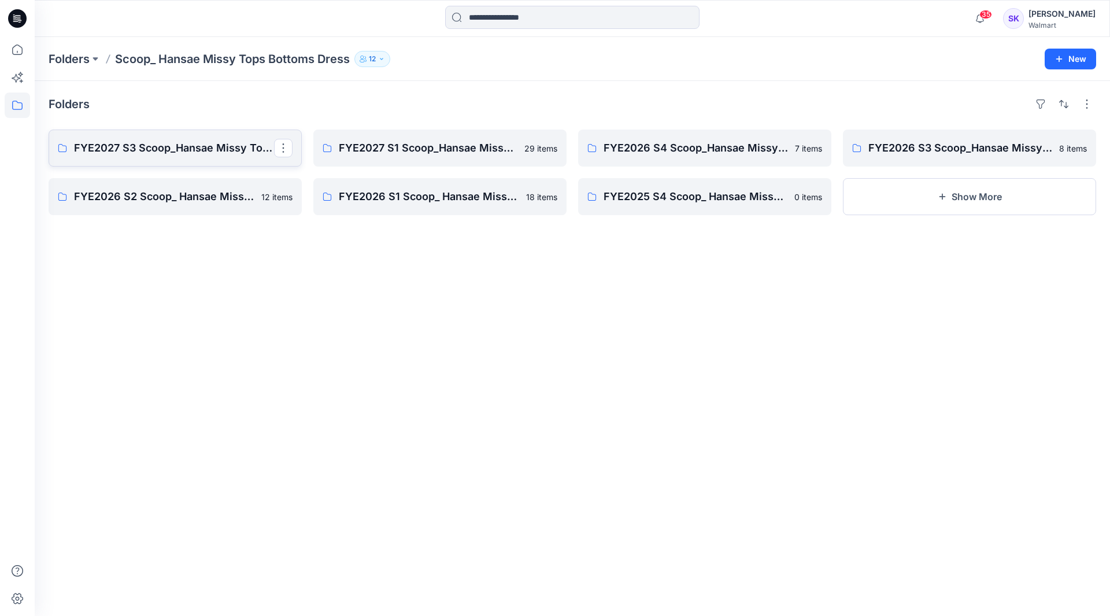
click at [166, 157] on link "FYE2027 S3 Scoop_Hansae Missy Tops Bottoms Dress Board" at bounding box center [175, 147] width 253 height 37
